Goal: Navigation & Orientation: Find specific page/section

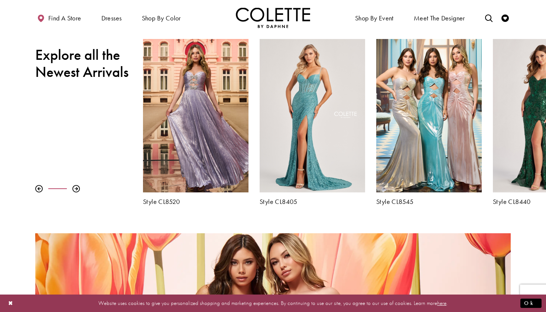
scroll to position [270, 0]
click at [77, 187] on div at bounding box center [75, 188] width 7 height 7
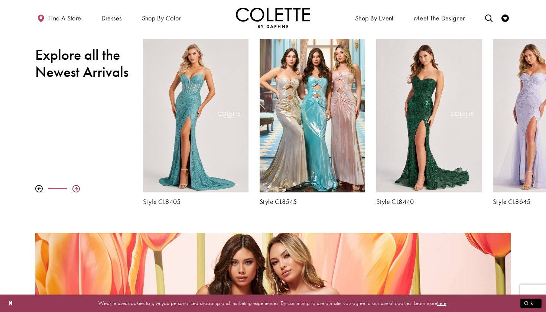
click at [77, 187] on div at bounding box center [75, 188] width 7 height 7
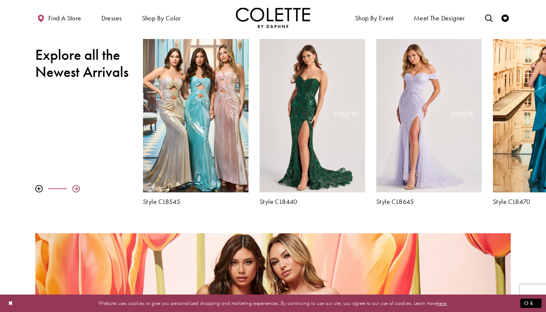
click at [77, 187] on div at bounding box center [75, 188] width 7 height 7
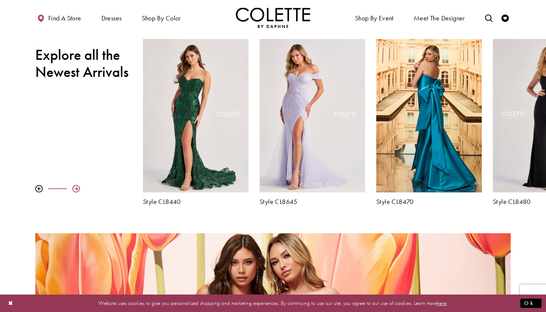
click at [77, 187] on div at bounding box center [75, 188] width 7 height 7
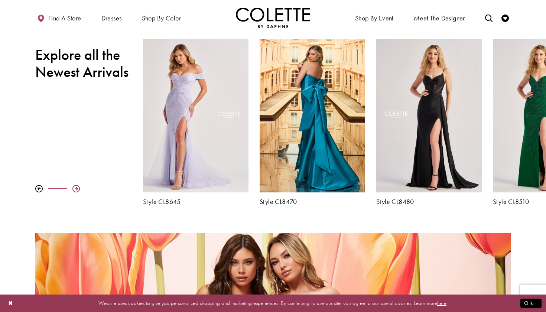
click at [77, 187] on div at bounding box center [75, 188] width 7 height 7
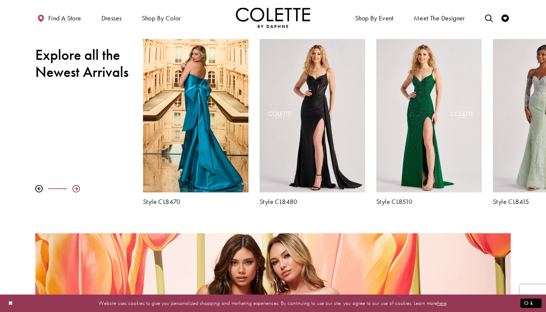
click at [77, 187] on div at bounding box center [75, 188] width 7 height 7
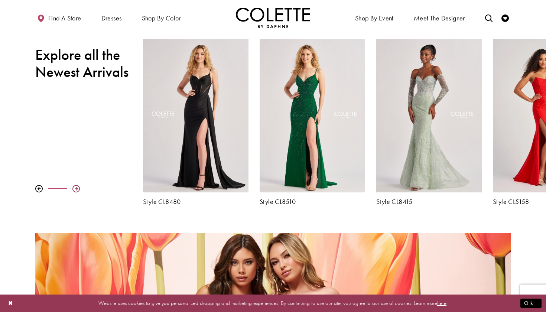
click at [77, 187] on div at bounding box center [75, 188] width 7 height 7
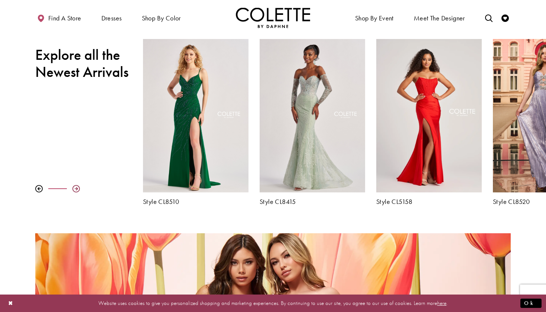
click at [77, 187] on div at bounding box center [75, 188] width 7 height 7
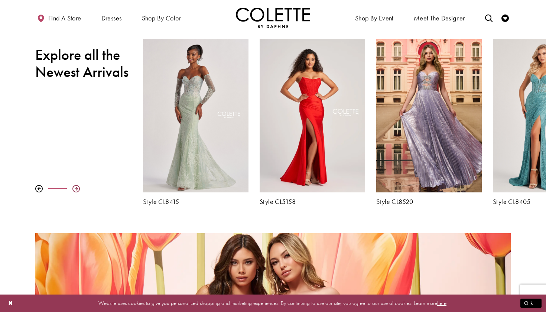
click at [77, 187] on div at bounding box center [75, 188] width 7 height 7
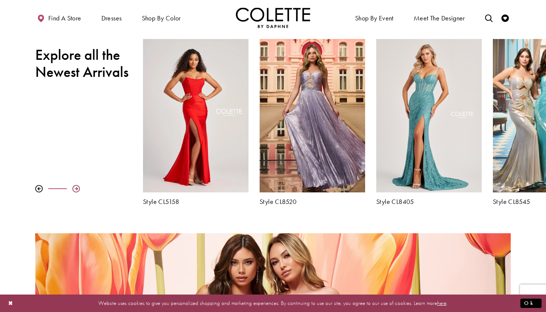
click at [77, 187] on div at bounding box center [75, 188] width 7 height 7
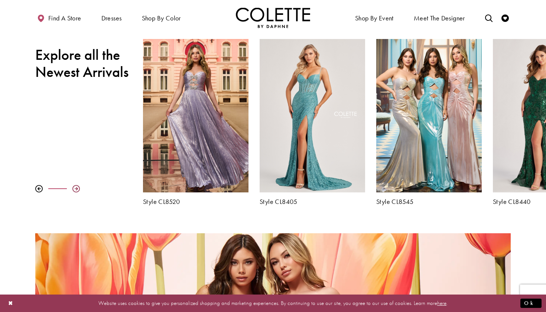
click at [77, 187] on div at bounding box center [75, 188] width 7 height 7
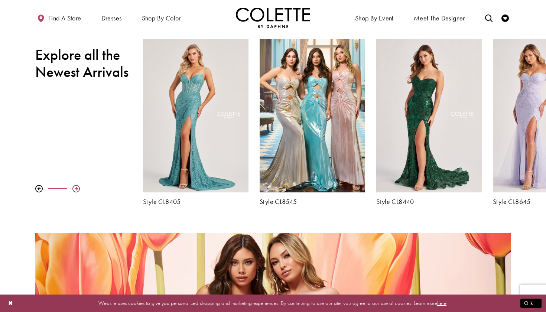
click at [77, 187] on div at bounding box center [75, 188] width 7 height 7
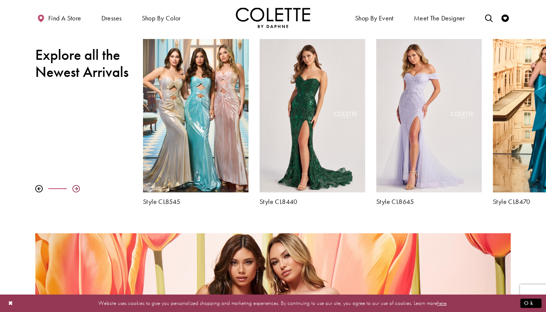
click at [77, 187] on div at bounding box center [75, 188] width 7 height 7
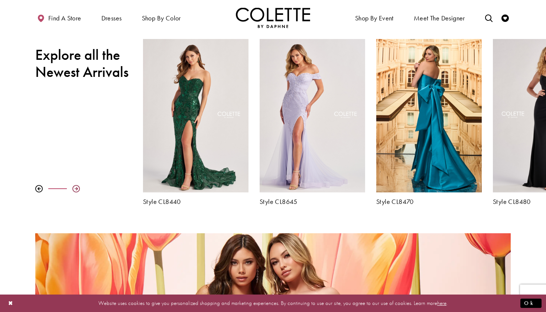
click at [77, 187] on div at bounding box center [75, 188] width 7 height 7
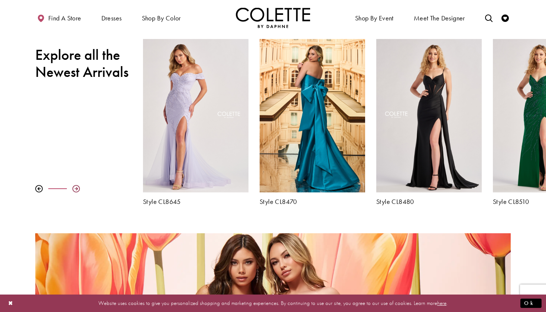
click at [77, 187] on div at bounding box center [75, 188] width 7 height 7
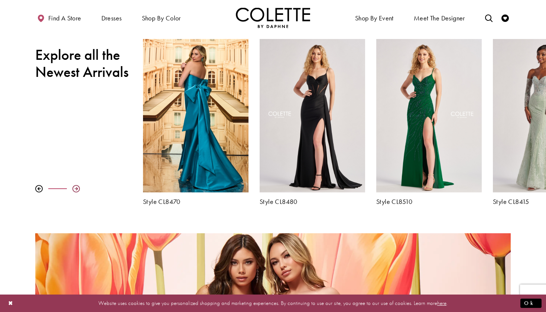
click at [77, 187] on div at bounding box center [75, 188] width 7 height 7
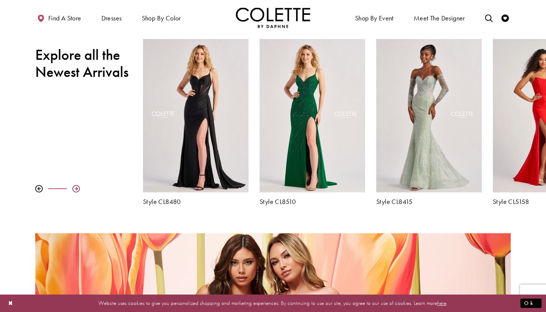
click at [77, 187] on div at bounding box center [75, 188] width 7 height 7
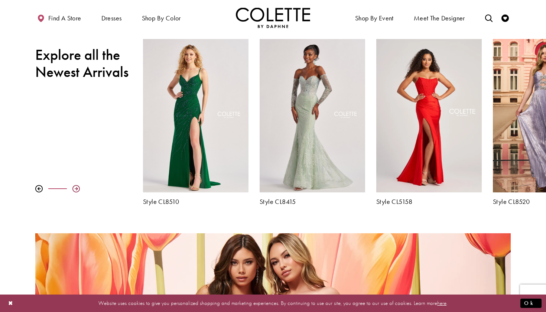
click at [77, 187] on div at bounding box center [75, 188] width 7 height 7
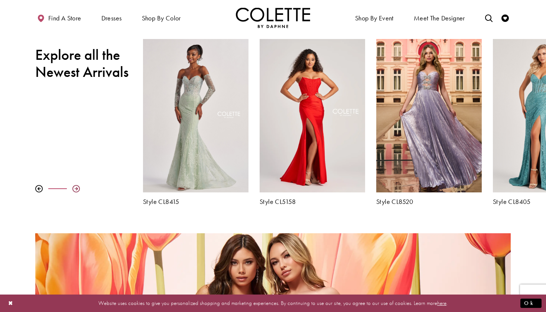
click at [77, 187] on div at bounding box center [75, 188] width 7 height 7
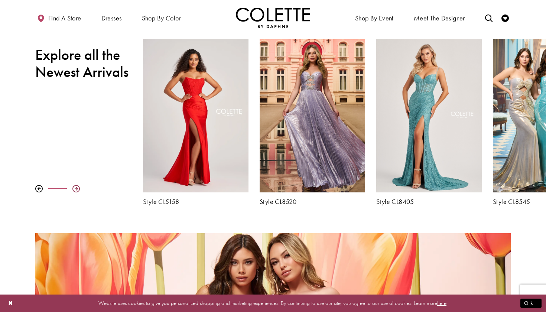
click at [77, 187] on div at bounding box center [75, 188] width 7 height 7
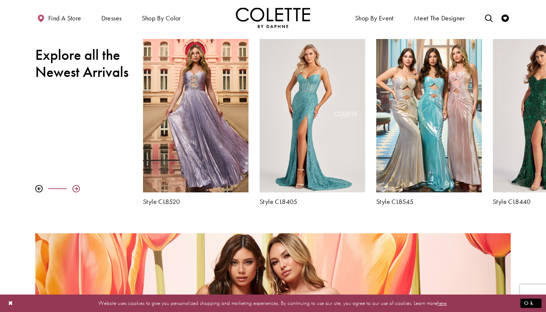
click at [77, 187] on div at bounding box center [75, 188] width 7 height 7
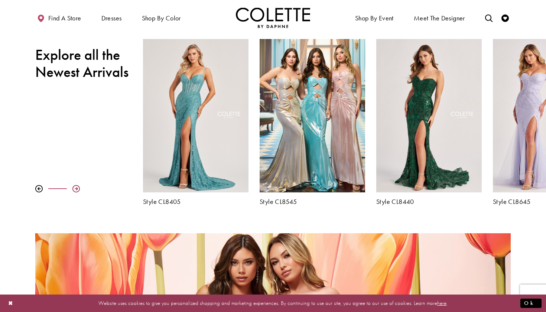
click at [77, 187] on div at bounding box center [75, 188] width 7 height 7
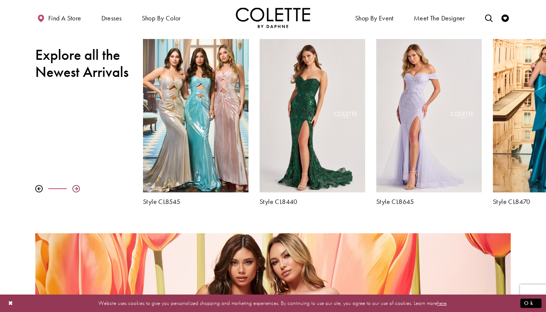
click at [77, 187] on div at bounding box center [75, 188] width 7 height 7
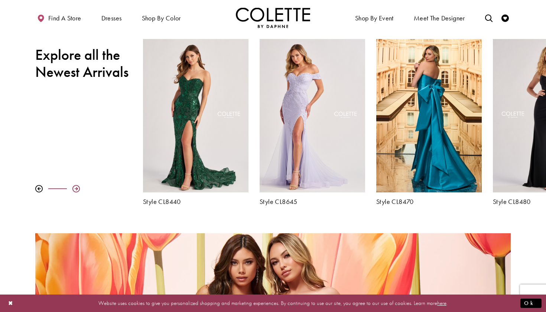
click at [77, 187] on div at bounding box center [75, 188] width 7 height 7
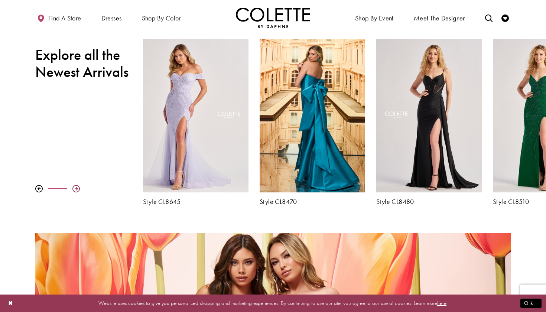
click at [77, 187] on div at bounding box center [75, 188] width 7 height 7
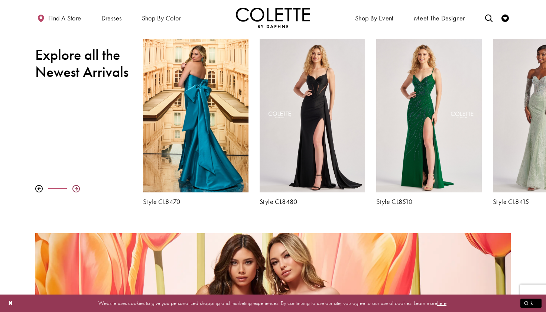
click at [77, 187] on div at bounding box center [75, 188] width 7 height 7
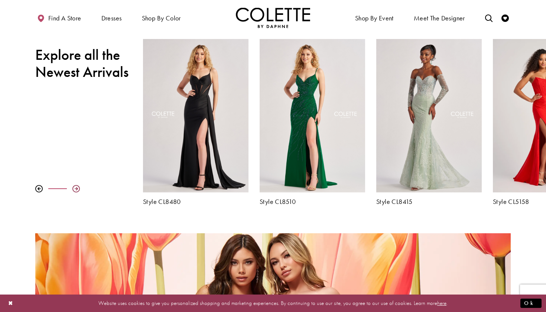
click at [77, 187] on div at bounding box center [75, 188] width 7 height 7
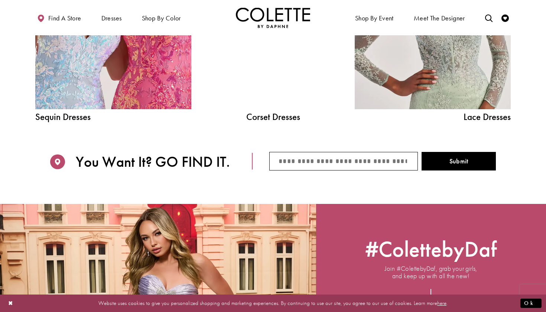
scroll to position [552, 0]
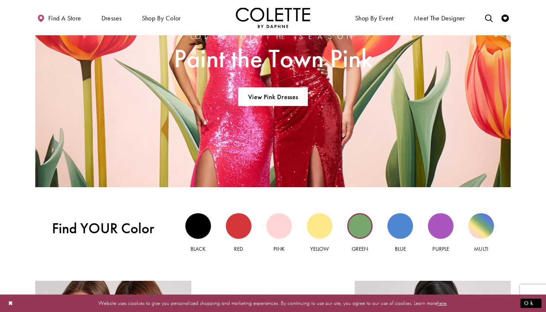
click at [365, 220] on div "Green view" at bounding box center [360, 226] width 26 height 26
